Goal: Navigation & Orientation: Find specific page/section

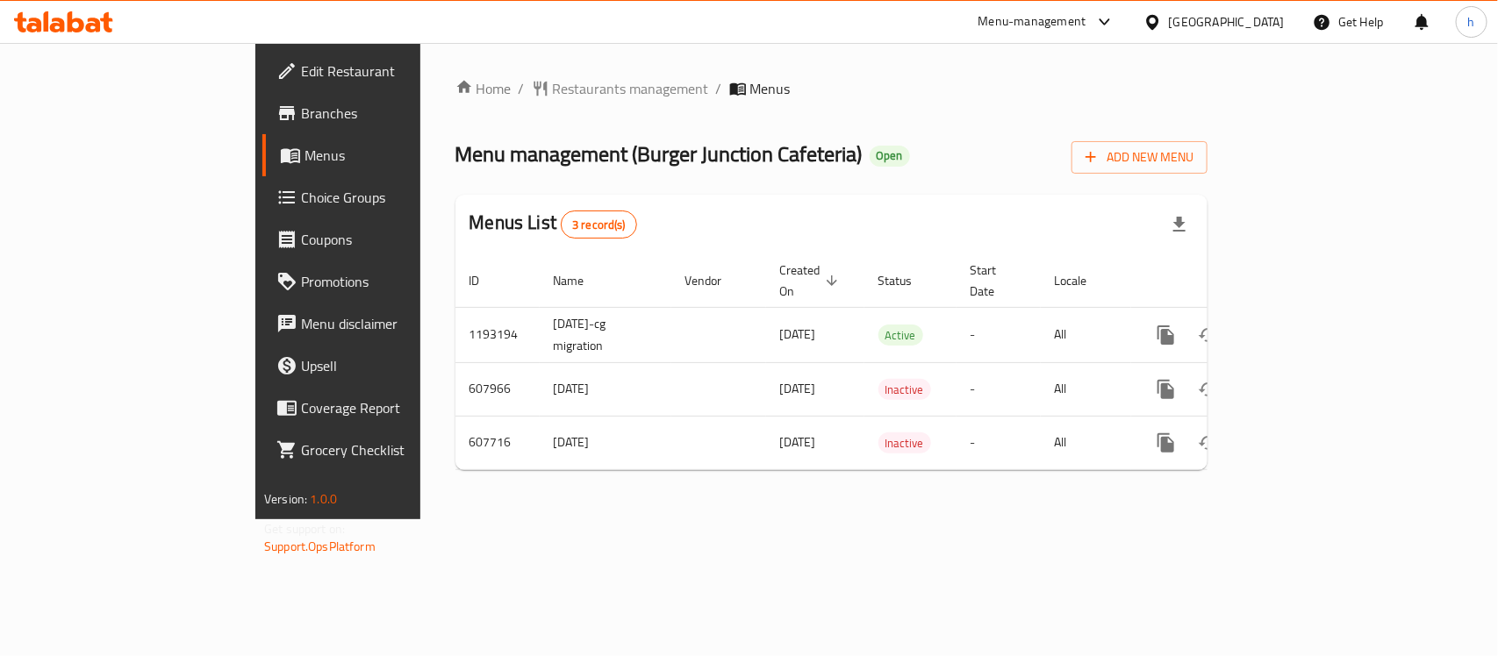
click at [553, 86] on span "Restaurants management" at bounding box center [631, 88] width 156 height 21
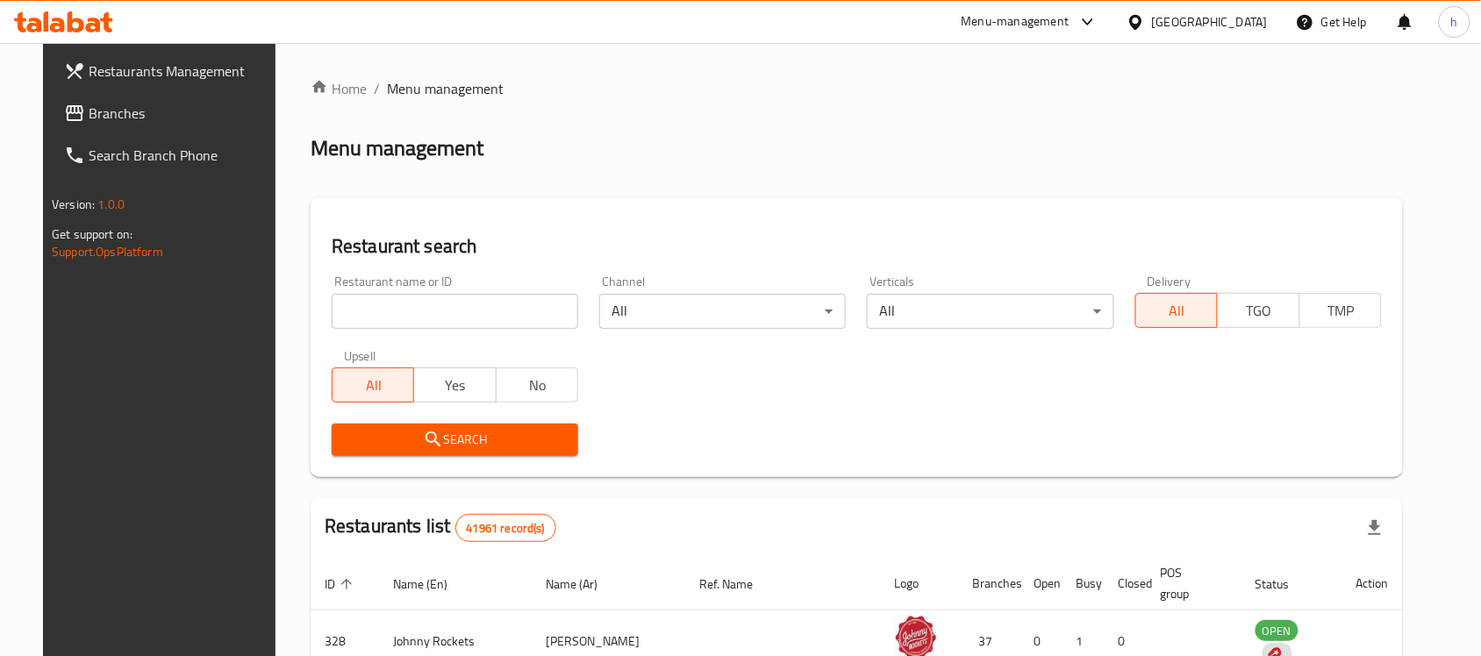
drag, startPoint x: 79, startPoint y: 112, endPoint x: 149, endPoint y: 97, distance: 72.0
click at [89, 112] on span "Branches" at bounding box center [183, 113] width 188 height 21
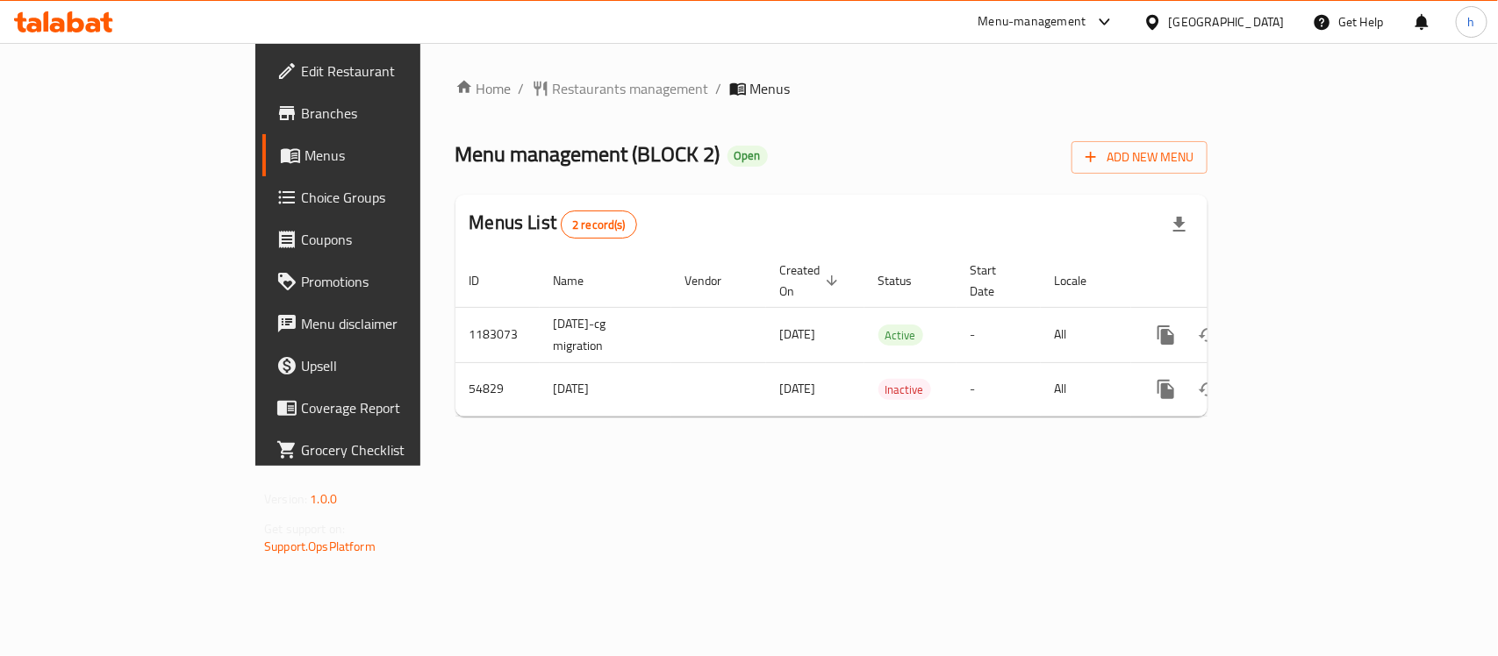
click at [98, 15] on icon at bounding box center [63, 21] width 99 height 21
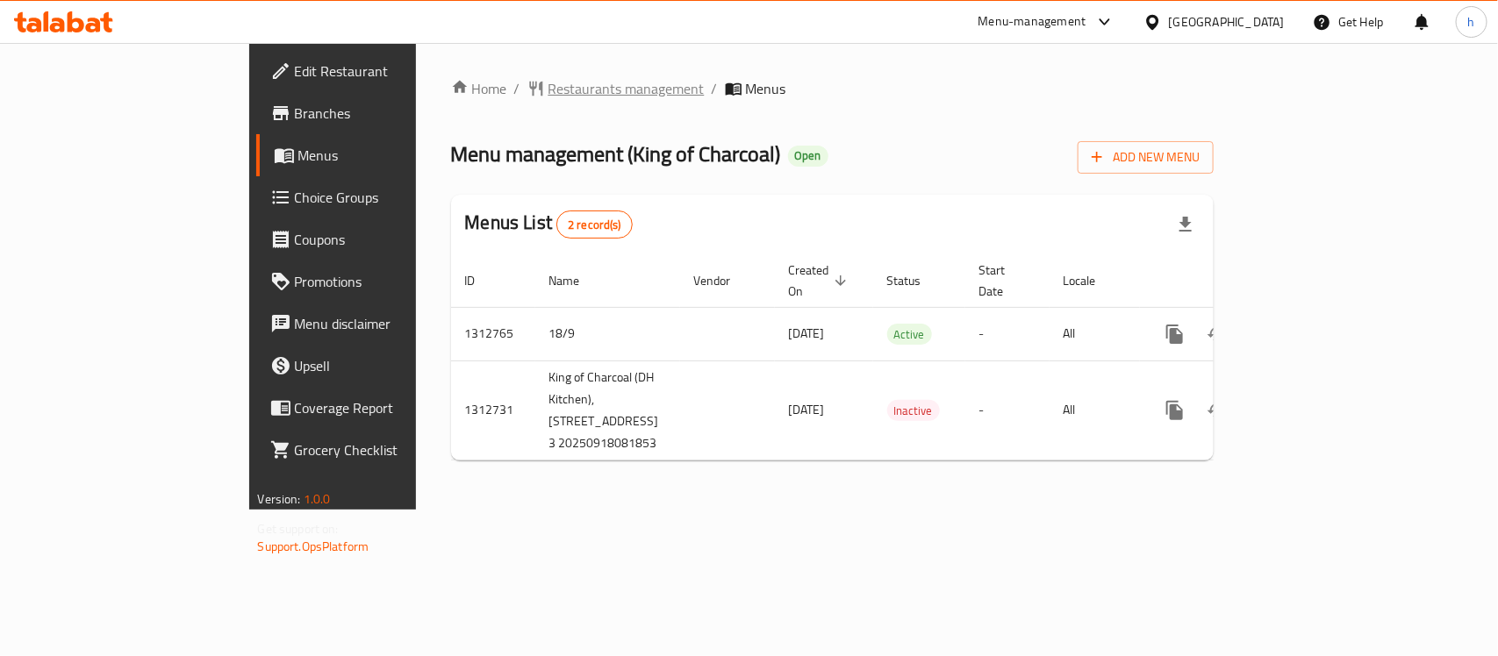
click at [549, 97] on span "Restaurants management" at bounding box center [627, 88] width 156 height 21
